Goal: Information Seeking & Learning: Learn about a topic

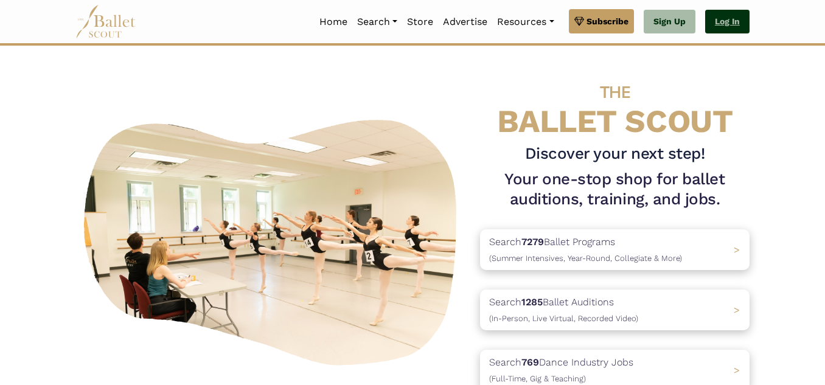
click at [724, 23] on link "Log In" at bounding box center [727, 22] width 44 height 24
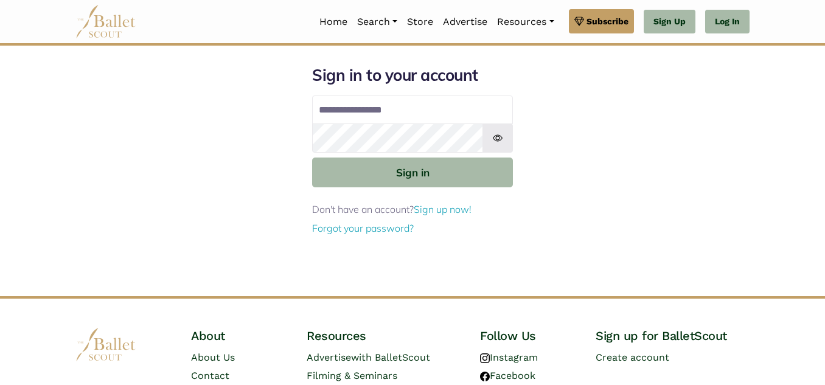
type input "**********"
click at [312, 158] on button "Sign in" at bounding box center [412, 173] width 201 height 30
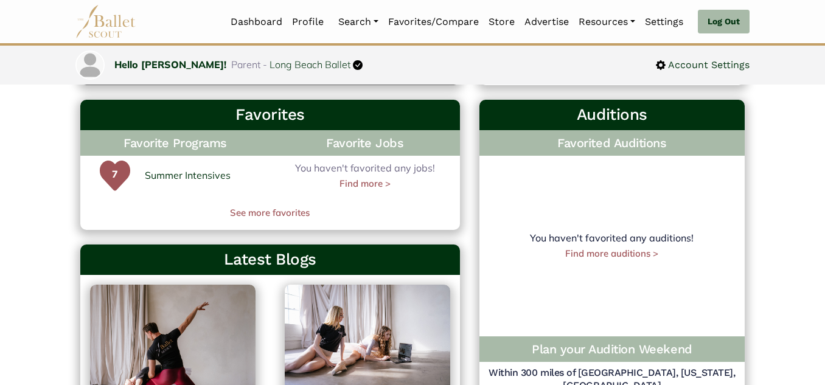
scroll to position [345, 0]
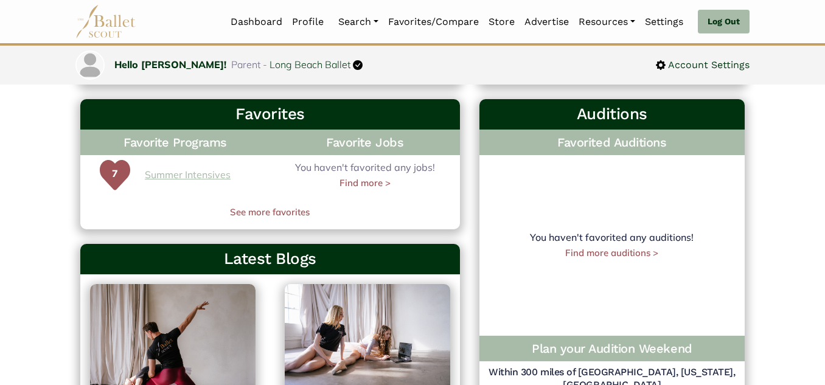
click at [181, 176] on link "Summer Intensives" at bounding box center [188, 175] width 86 height 16
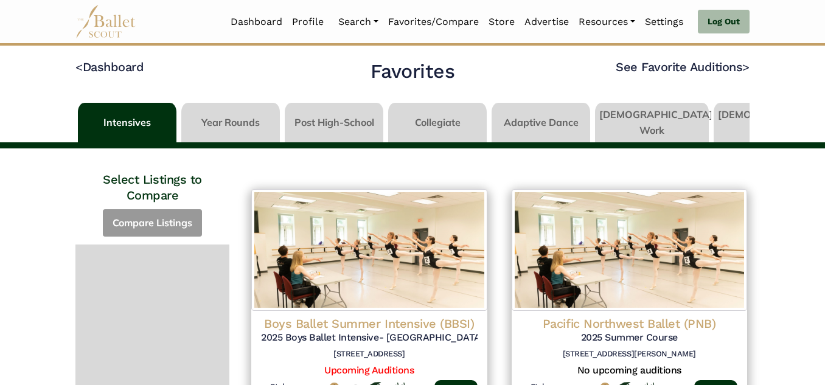
click at [109, 120] on link at bounding box center [127, 120] width 99 height 35
click at [247, 16] on link "Dashboard" at bounding box center [256, 22] width 61 height 26
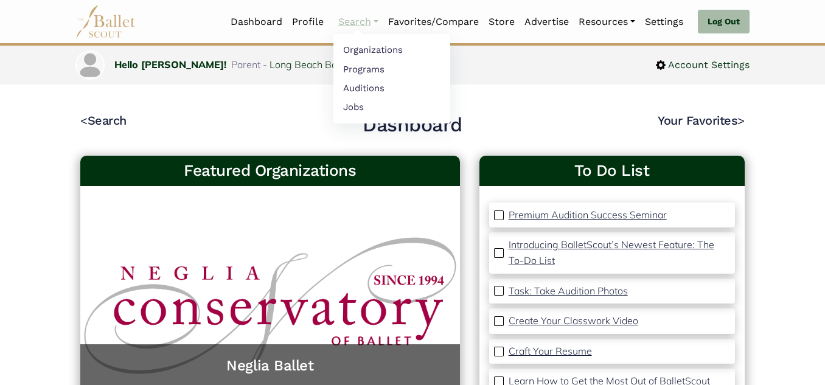
click at [358, 27] on link "Search" at bounding box center [358, 22] width 50 height 26
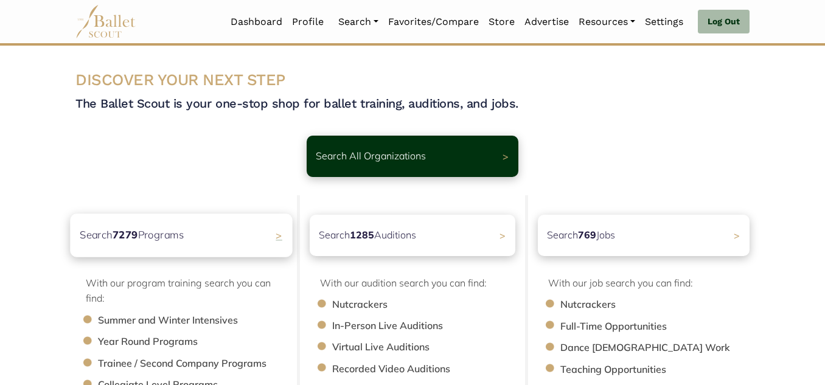
click at [146, 241] on p "Search 7279 Programs" at bounding box center [132, 235] width 104 height 16
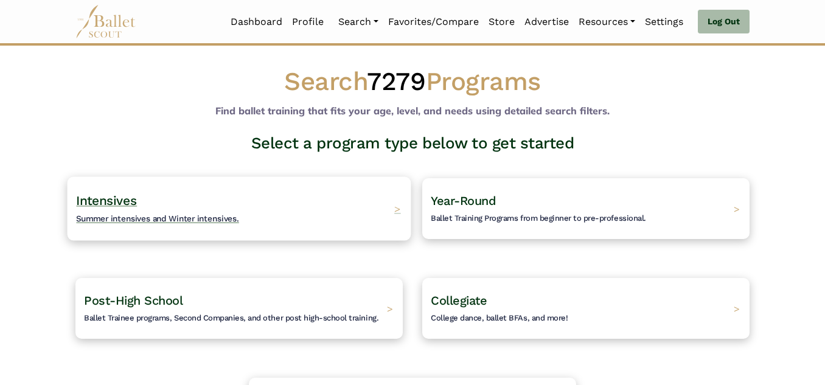
click at [150, 223] on span "Summer intensives and Winter intensives." at bounding box center [157, 219] width 163 height 10
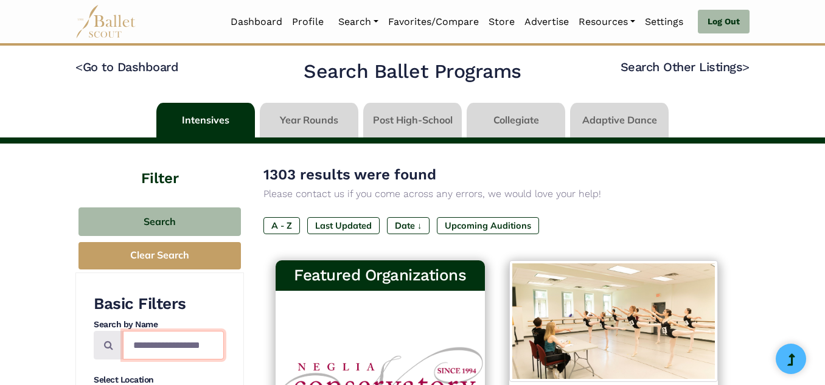
click at [156, 344] on input "Search by names..." at bounding box center [173, 345] width 101 height 29
type input "******"
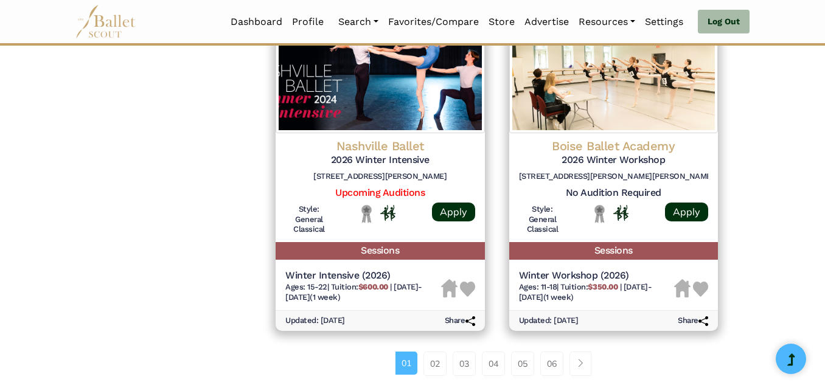
scroll to position [1676, 0]
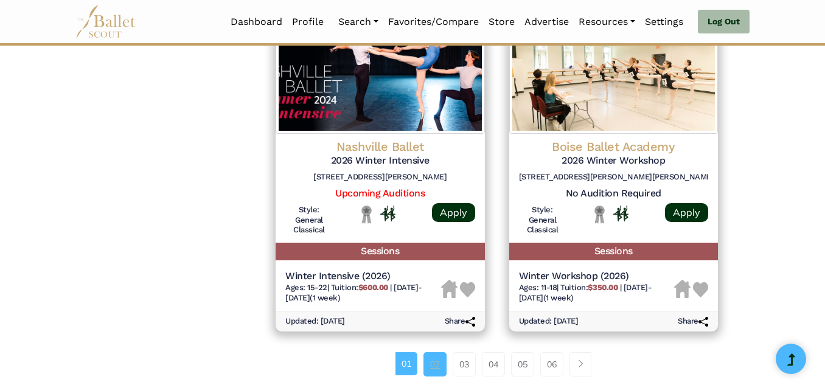
click at [435, 356] on link "02" at bounding box center [435, 364] width 23 height 24
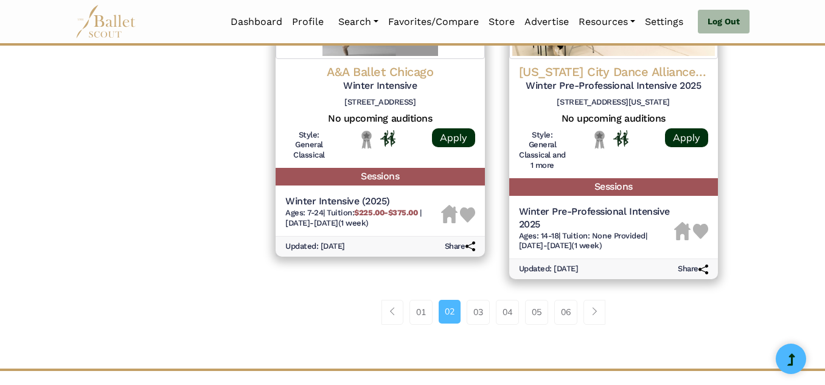
scroll to position [1692, 0]
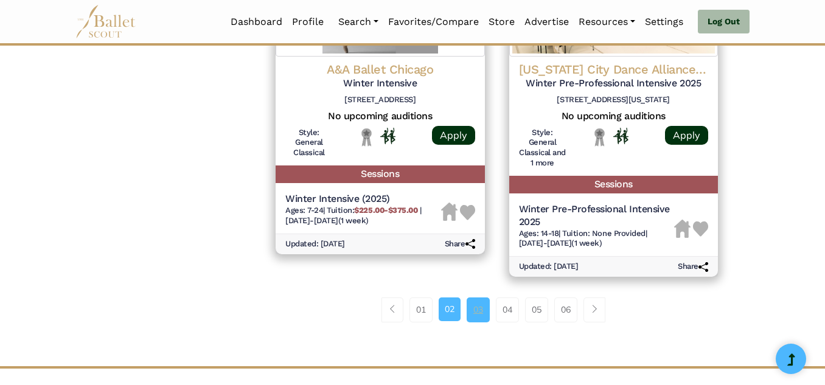
click at [483, 316] on link "03" at bounding box center [478, 310] width 23 height 24
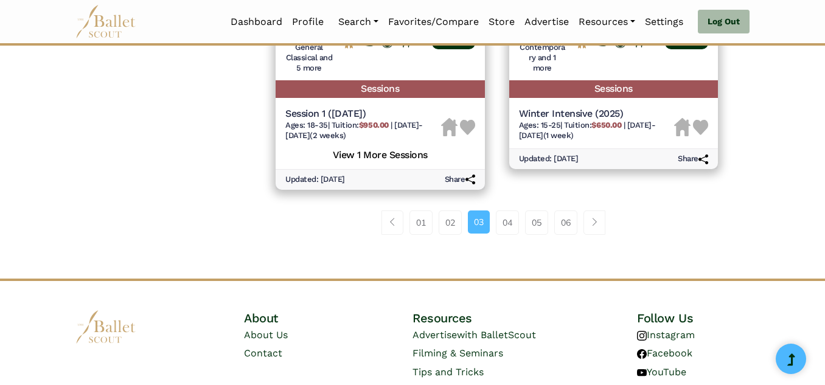
scroll to position [1837, 0]
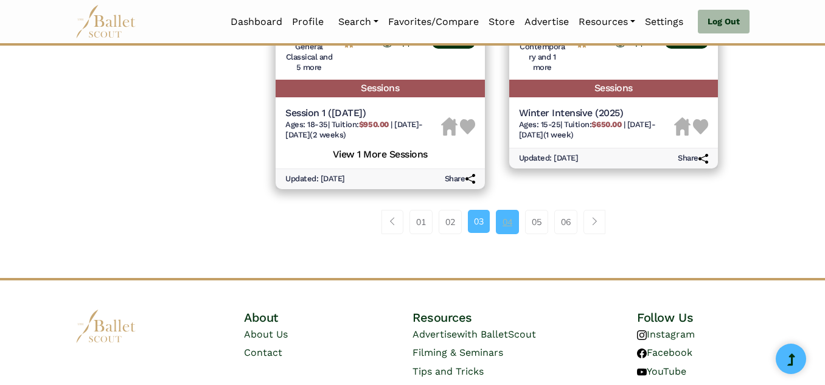
click at [514, 217] on link "04" at bounding box center [507, 222] width 23 height 24
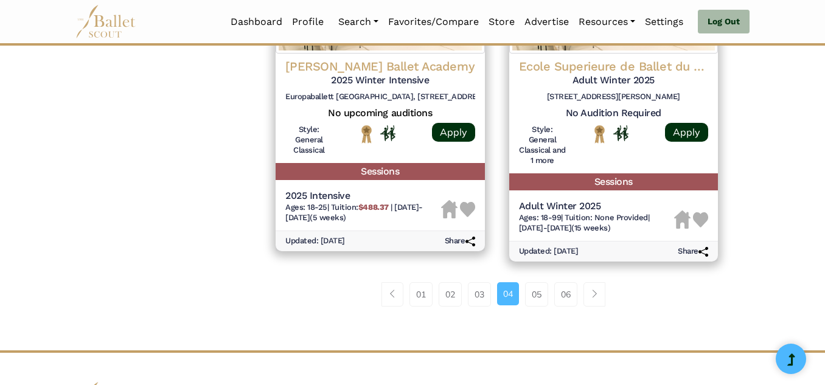
scroll to position [1748, 0]
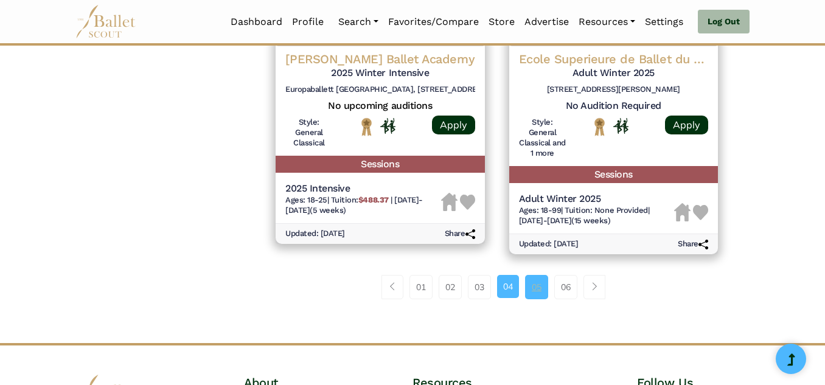
click at [529, 275] on link "05" at bounding box center [536, 287] width 23 height 24
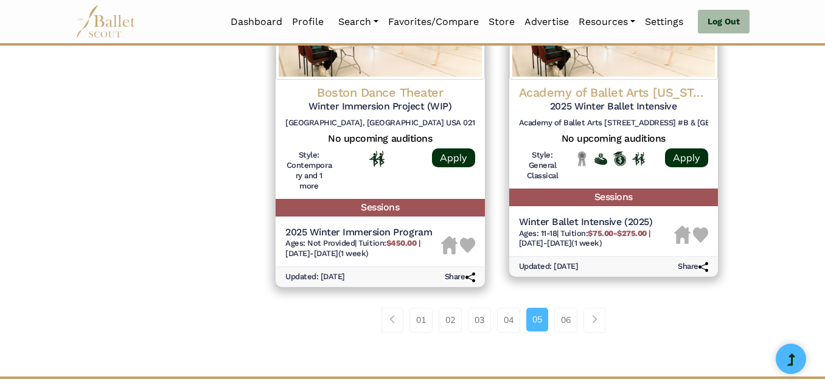
scroll to position [1720, 0]
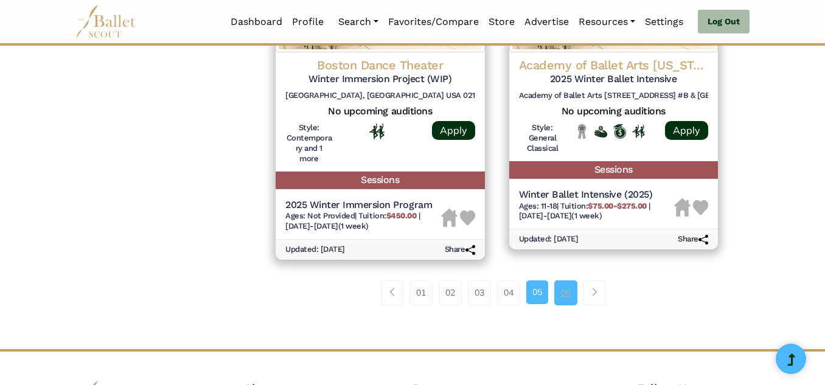
click at [562, 290] on link "06" at bounding box center [565, 293] width 23 height 24
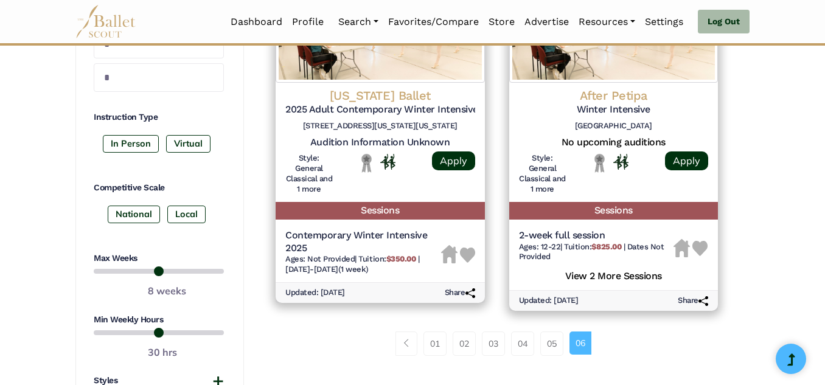
scroll to position [633, 0]
